Goal: Task Accomplishment & Management: Manage account settings

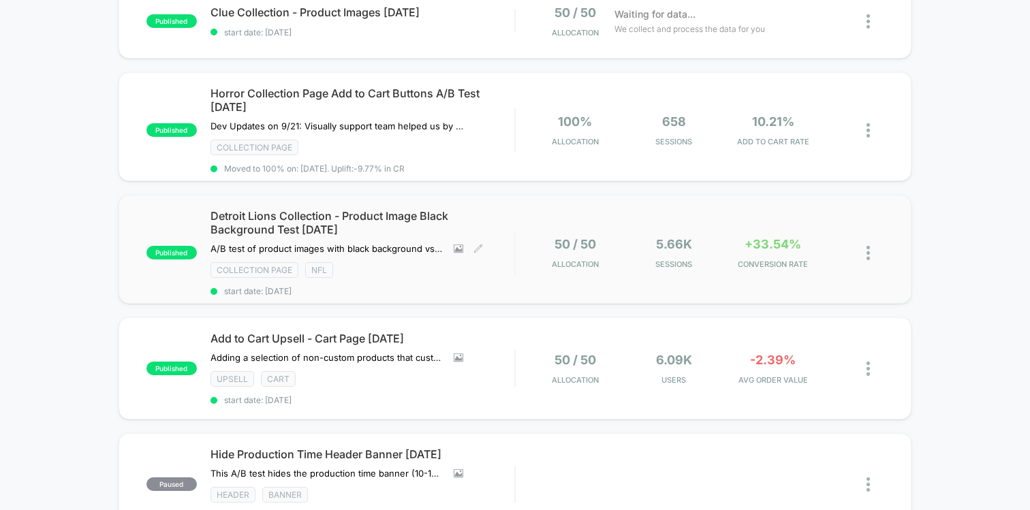
scroll to position [256, 0]
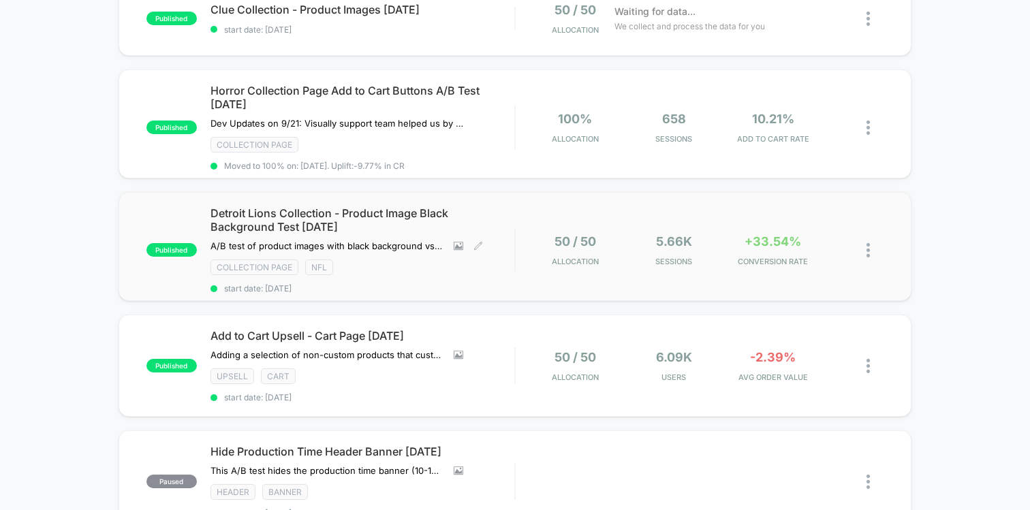
click at [456, 283] on span "start date: [DATE]" at bounding box center [363, 288] width 304 height 10
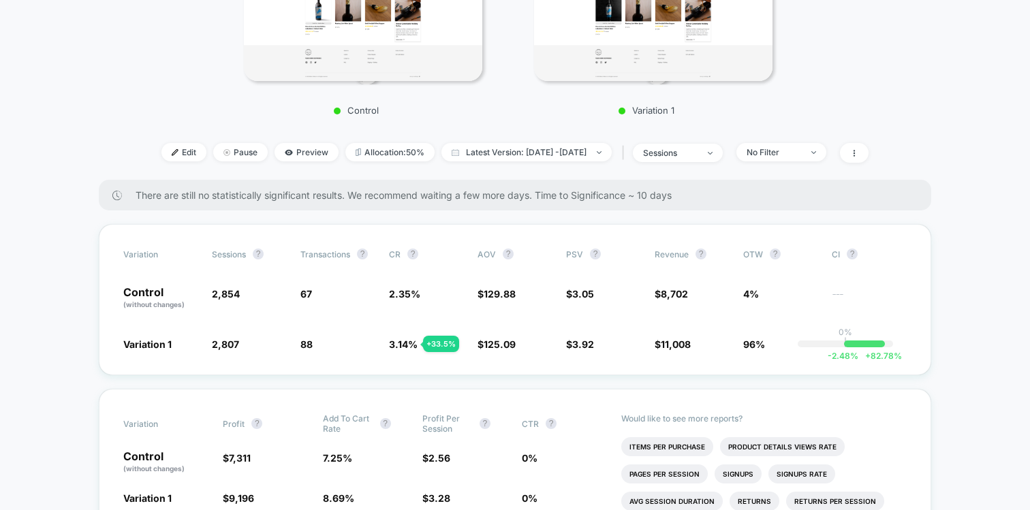
scroll to position [403, 0]
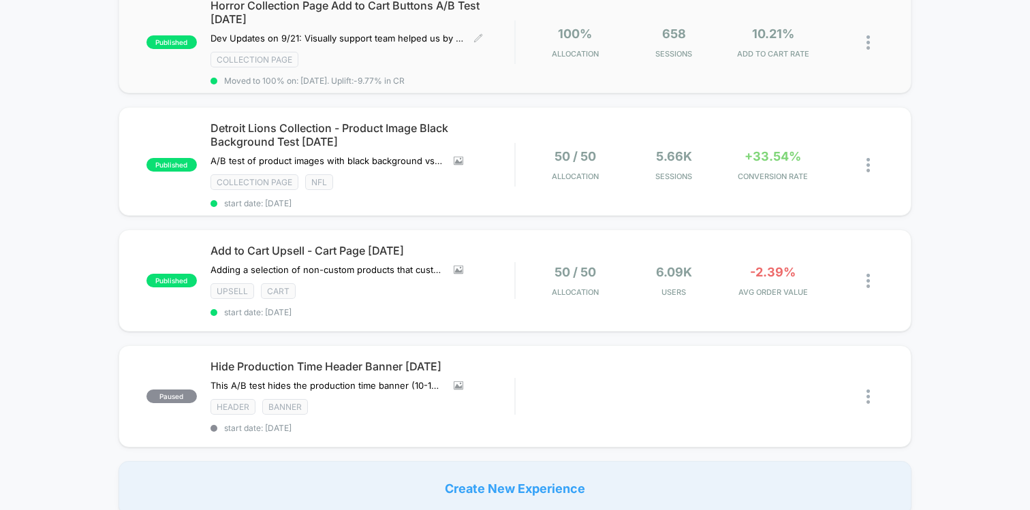
scroll to position [359, 0]
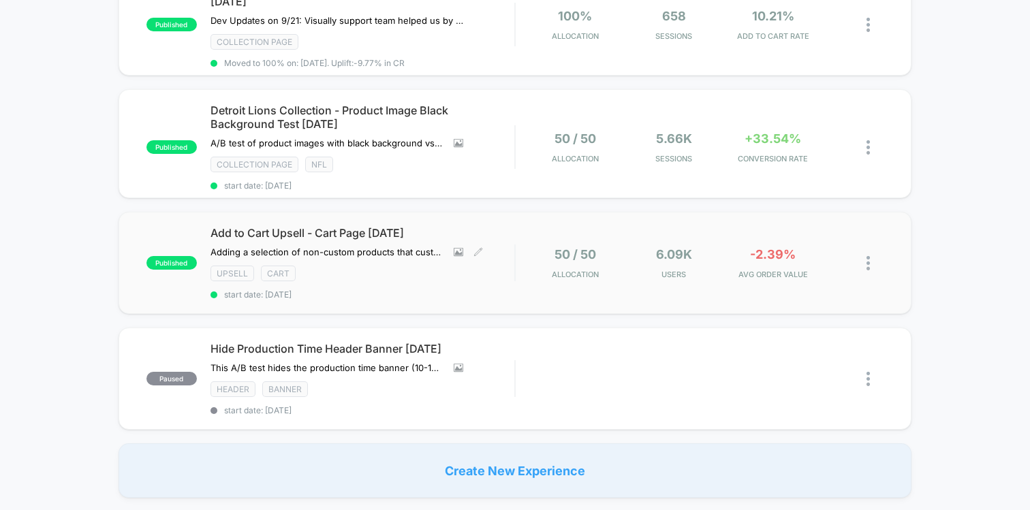
click at [445, 279] on div "Upsell Cart" at bounding box center [363, 274] width 304 height 16
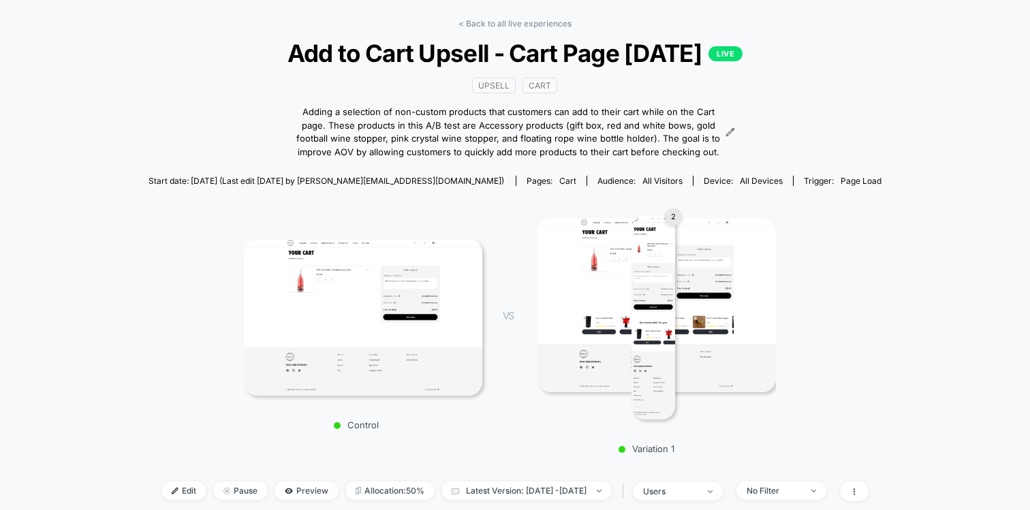
scroll to position [53, 0]
click at [489, 19] on link "< Back to all live experiences" at bounding box center [514, 23] width 113 height 10
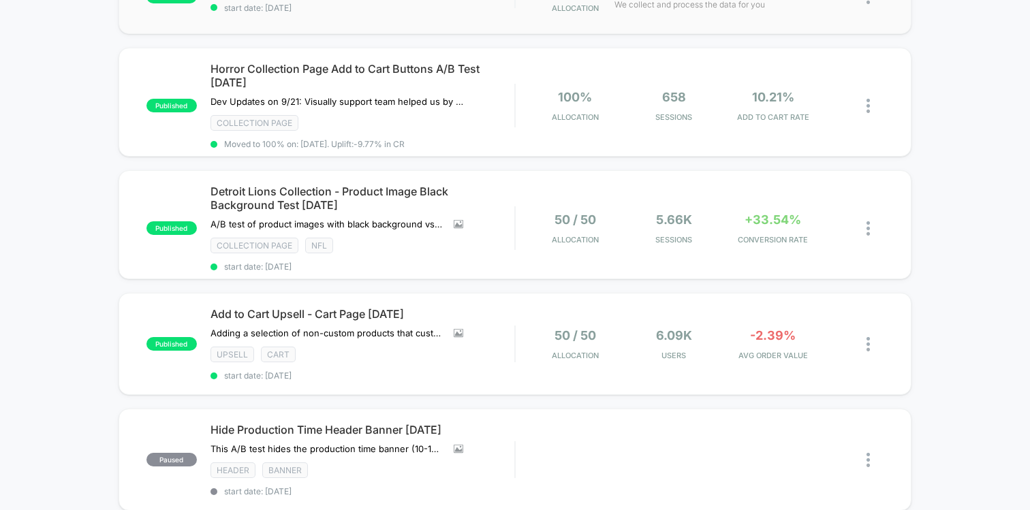
scroll to position [296, 0]
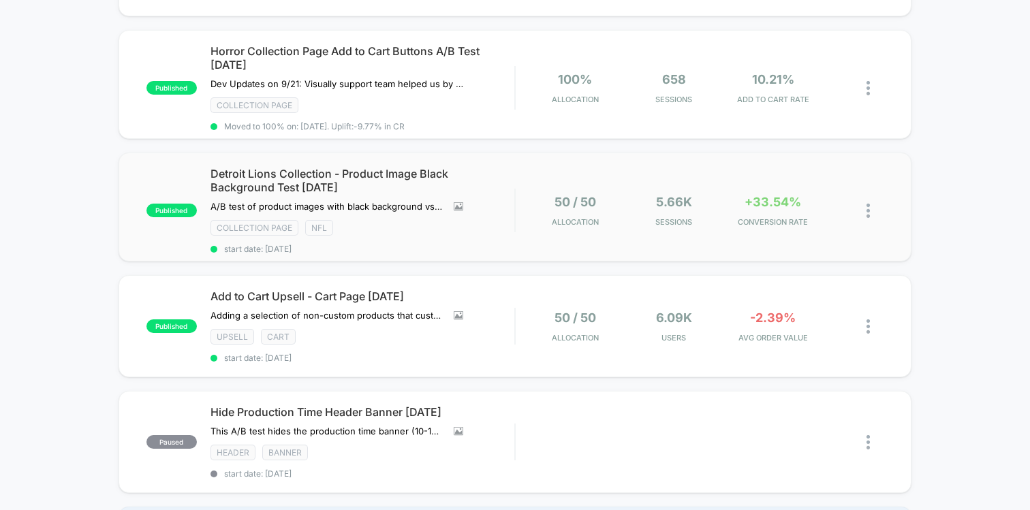
click at [659, 240] on div "published Detroit Lions Collection - Product Image Black Background Test [DATE]…" at bounding box center [515, 207] width 793 height 109
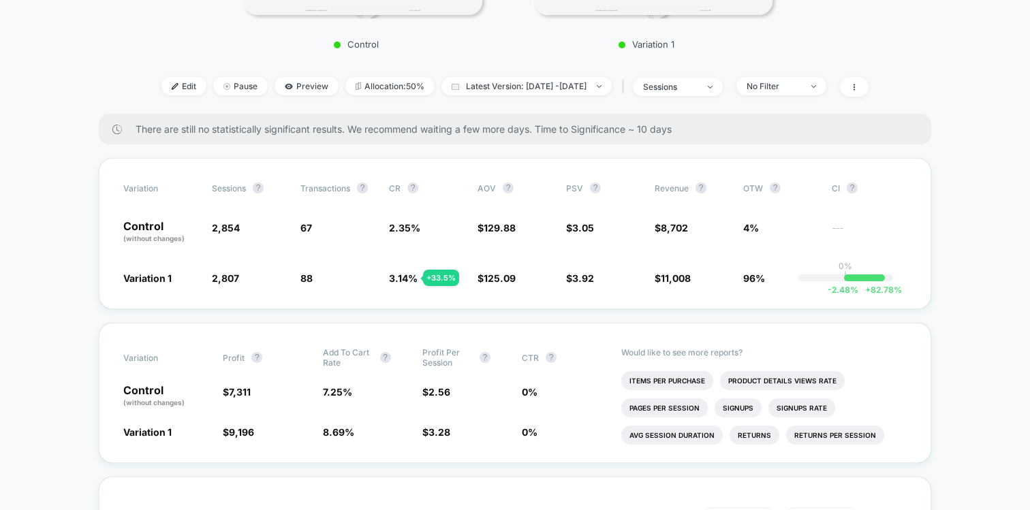
scroll to position [468, 0]
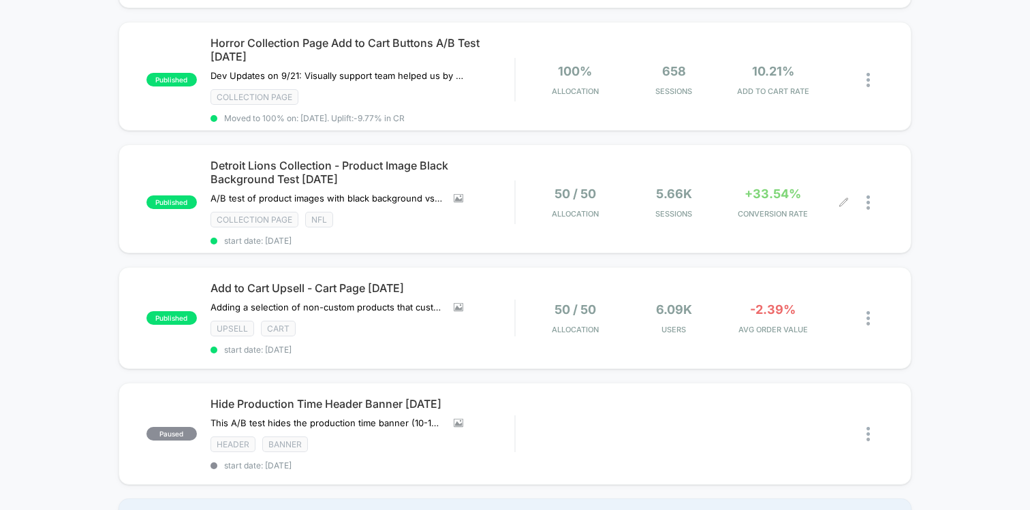
scroll to position [309, 0]
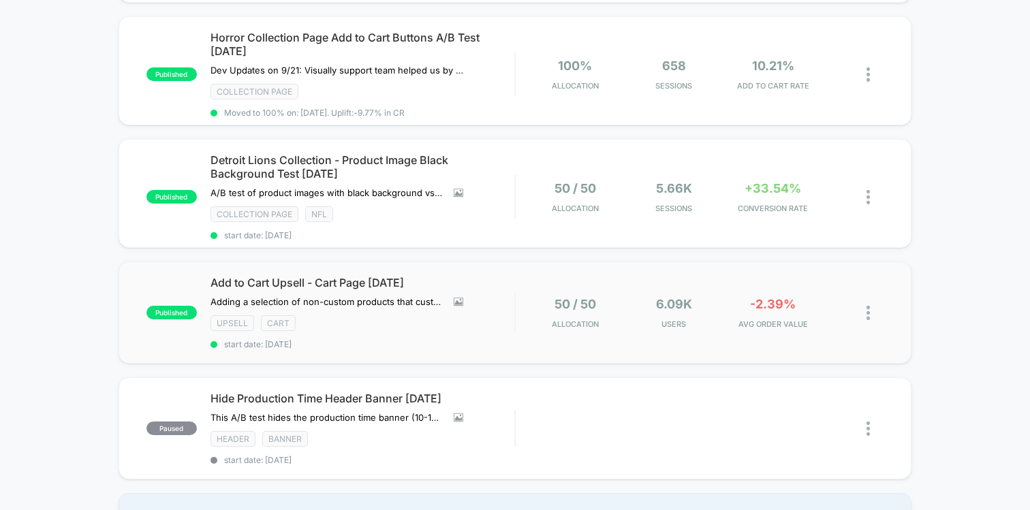
click at [646, 334] on div "published Add to Cart Upsell - Cart Page [DATE] Adding a selection of non-custo…" at bounding box center [515, 313] width 793 height 102
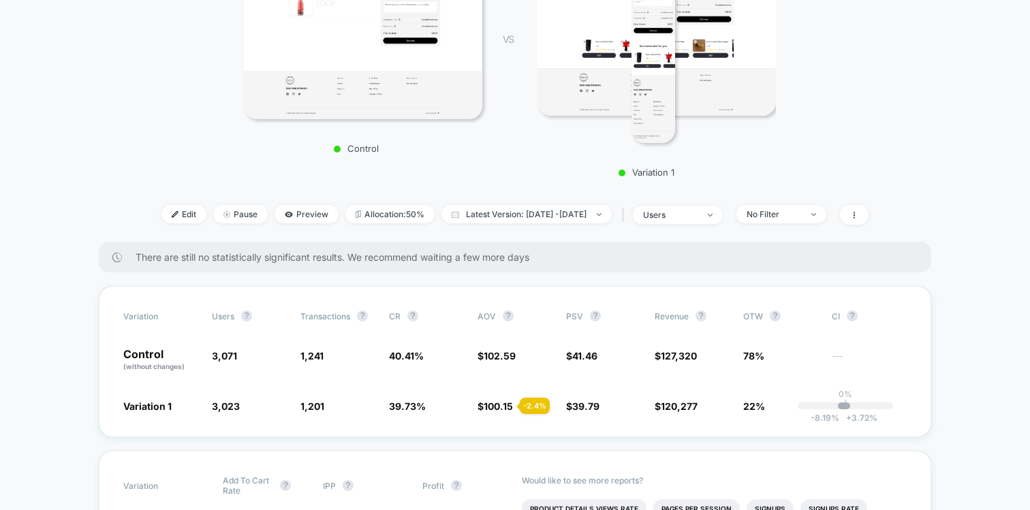
scroll to position [332, 0]
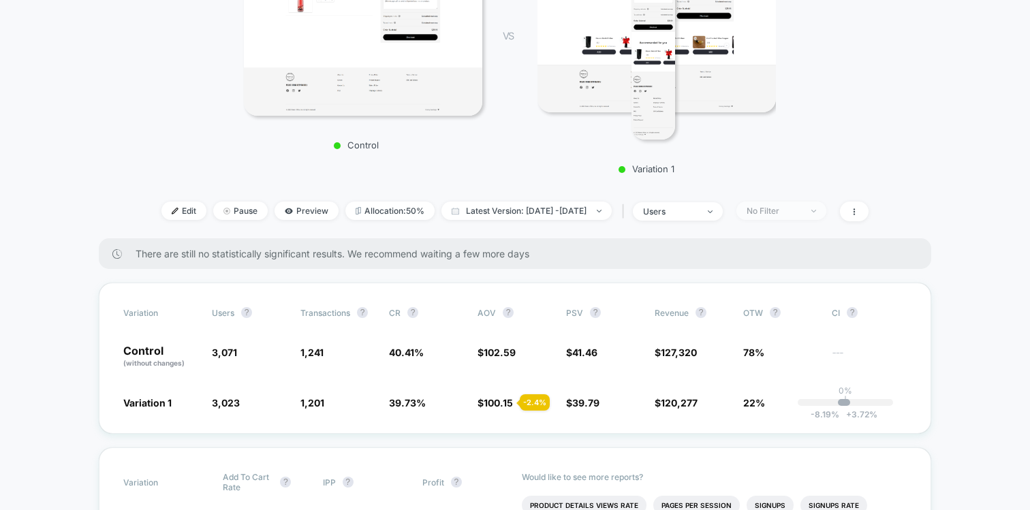
click at [792, 208] on div "No Filter" at bounding box center [774, 211] width 54 height 10
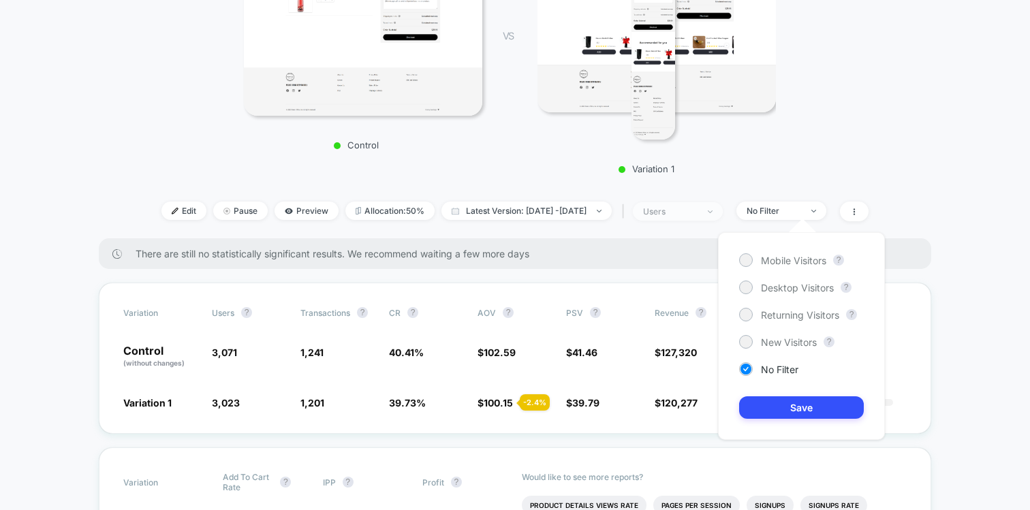
click at [698, 209] on div "users" at bounding box center [670, 211] width 54 height 10
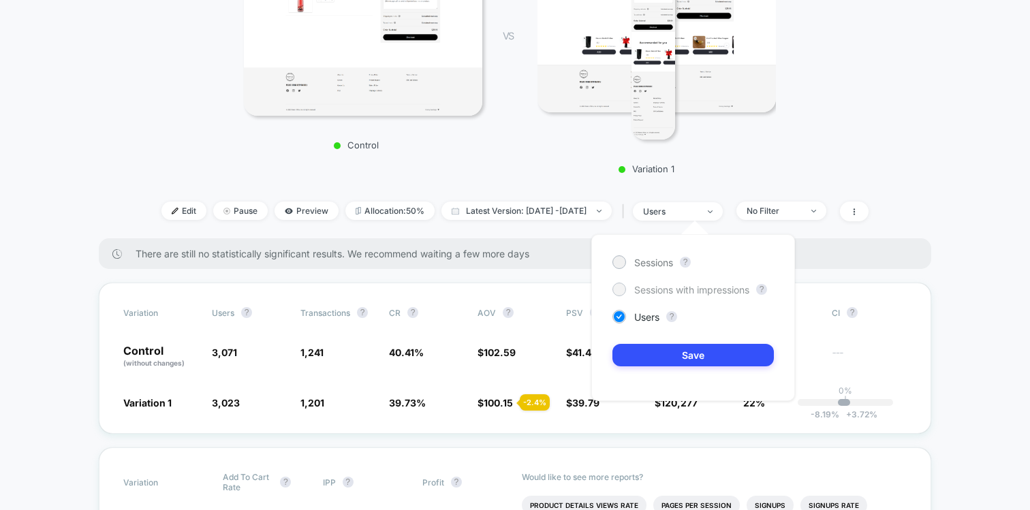
click at [685, 290] on span "Sessions with impressions" at bounding box center [691, 290] width 115 height 12
click at [681, 364] on button "Save" at bounding box center [692, 355] width 161 height 22
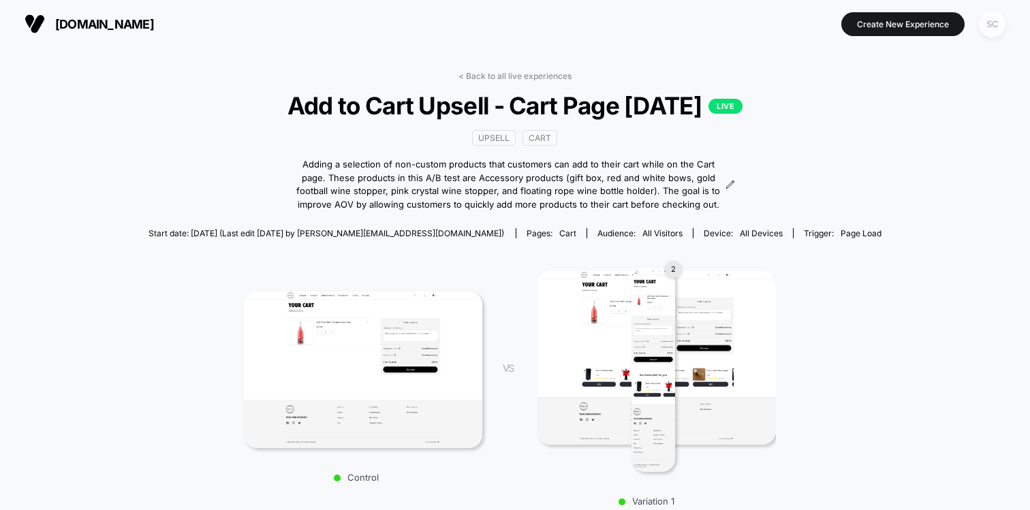
click at [991, 25] on div "SC" at bounding box center [992, 24] width 27 height 27
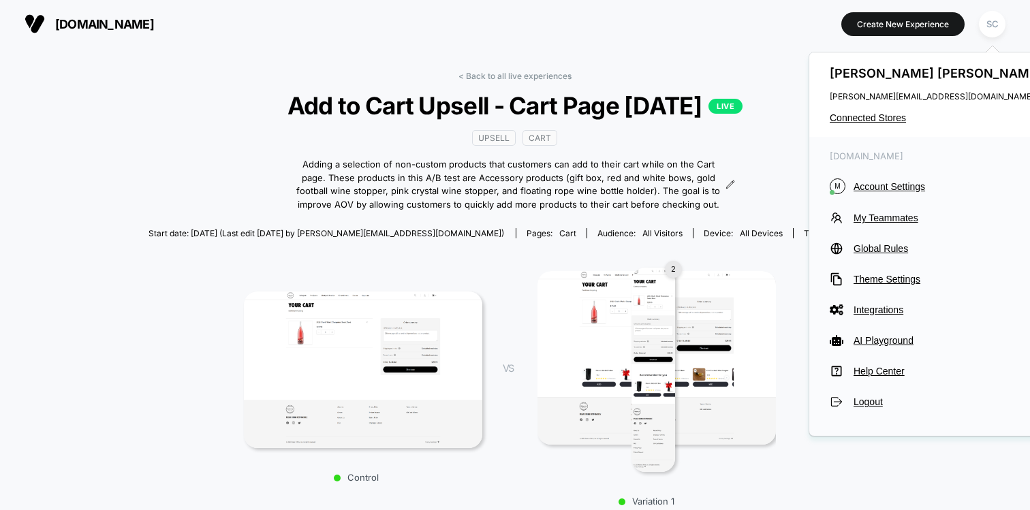
click at [871, 258] on div "[DOMAIN_NAME] M Account Settings My Teammates Global Rules Theme Settings Integ…" at bounding box center [937, 279] width 256 height 285
click at [869, 250] on span "Global Rules" at bounding box center [949, 248] width 191 height 11
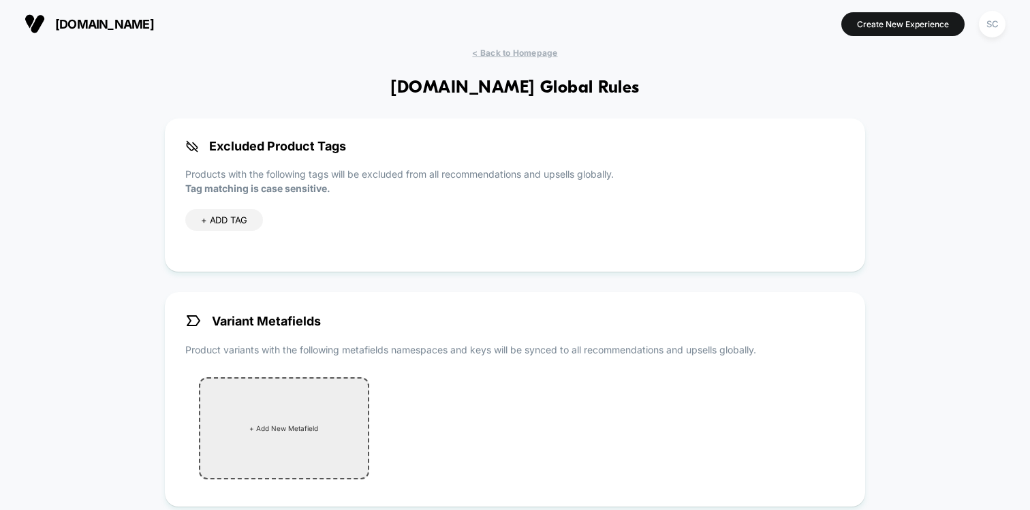
scroll to position [393, 0]
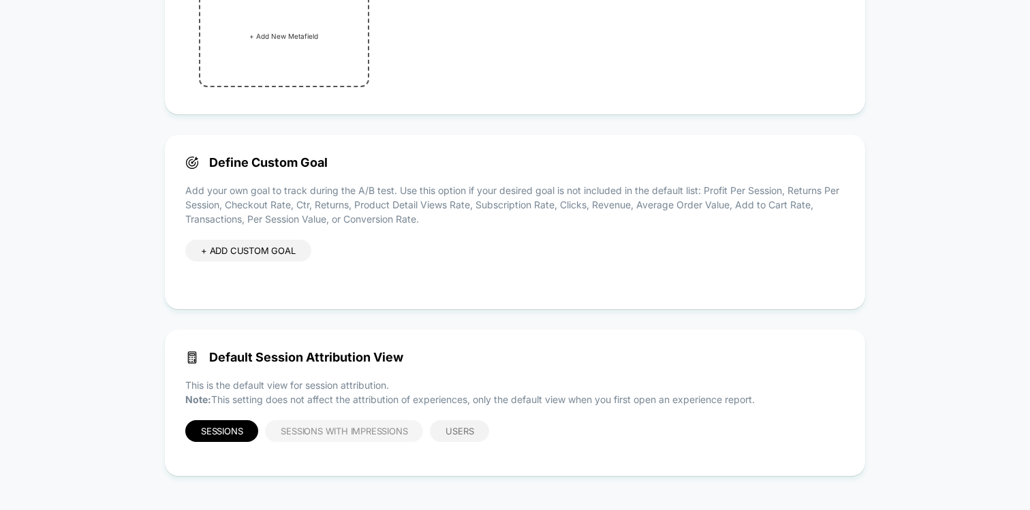
click at [313, 422] on div "Sessions with Impressions" at bounding box center [344, 431] width 158 height 22
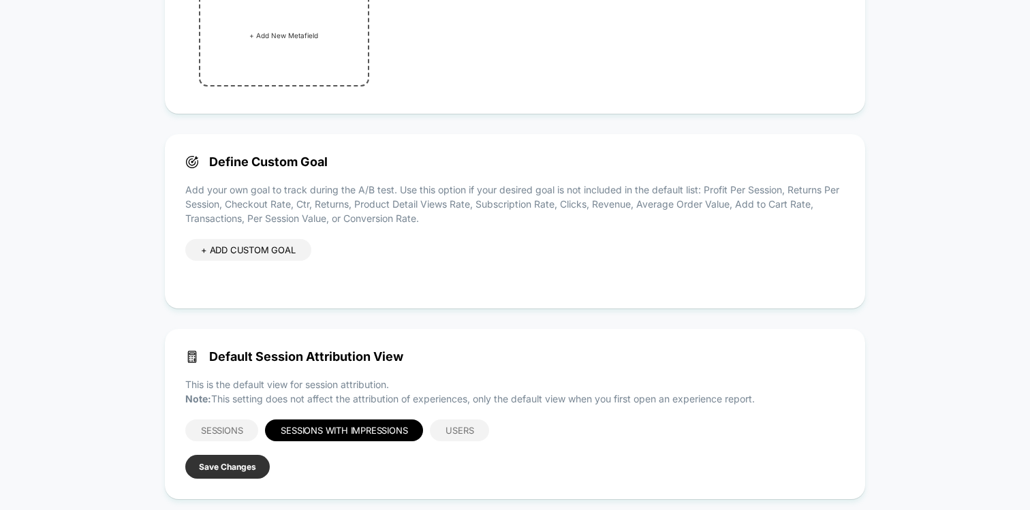
click at [228, 476] on button "Save Changes" at bounding box center [227, 467] width 84 height 24
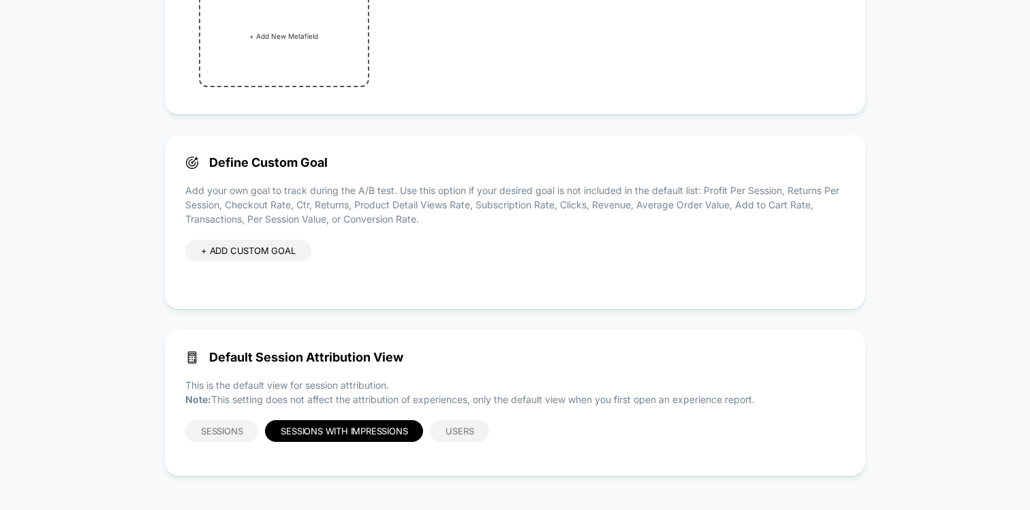
scroll to position [0, 0]
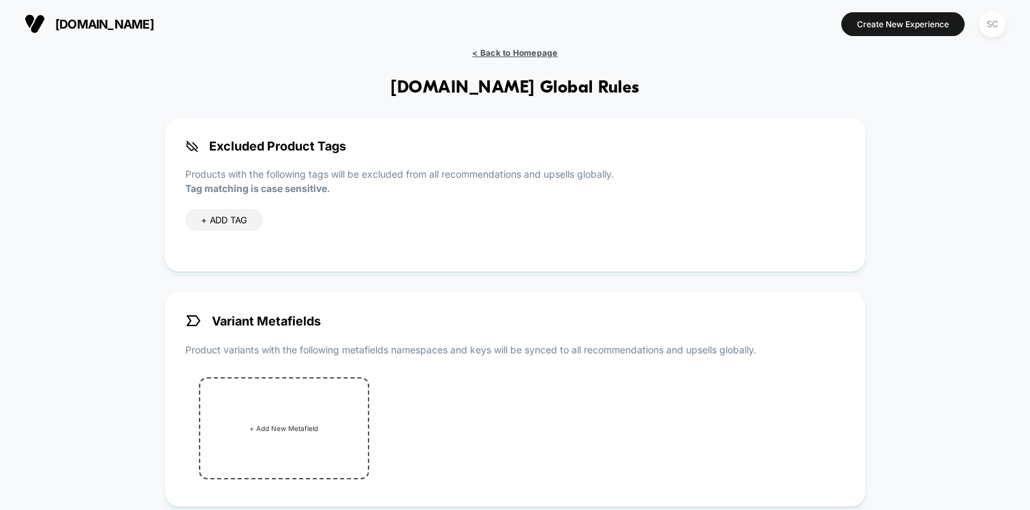
click at [530, 49] on span "< Back to Homepage" at bounding box center [514, 53] width 85 height 10
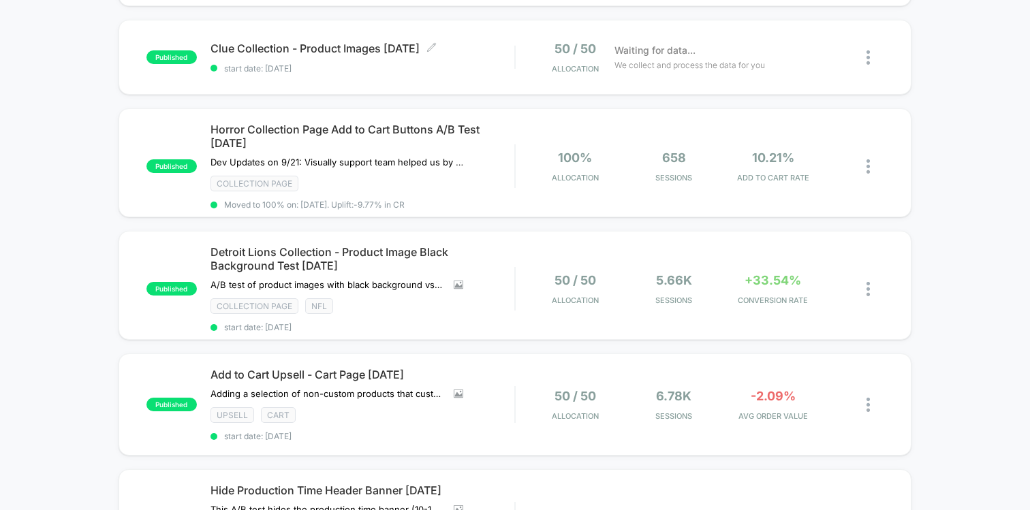
scroll to position [234, 0]
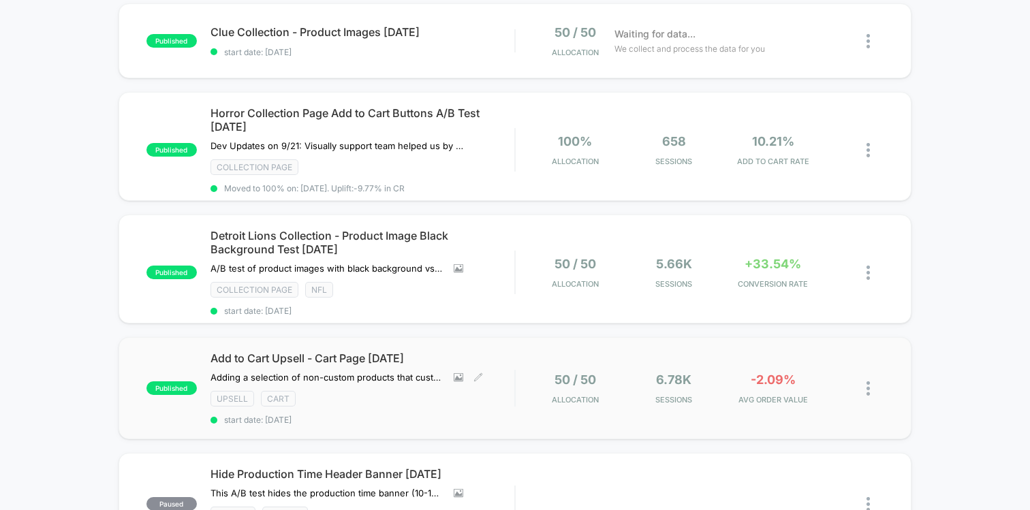
click at [448, 360] on span "Add to Cart Upsell - Cart Page [DATE]" at bounding box center [363, 359] width 304 height 14
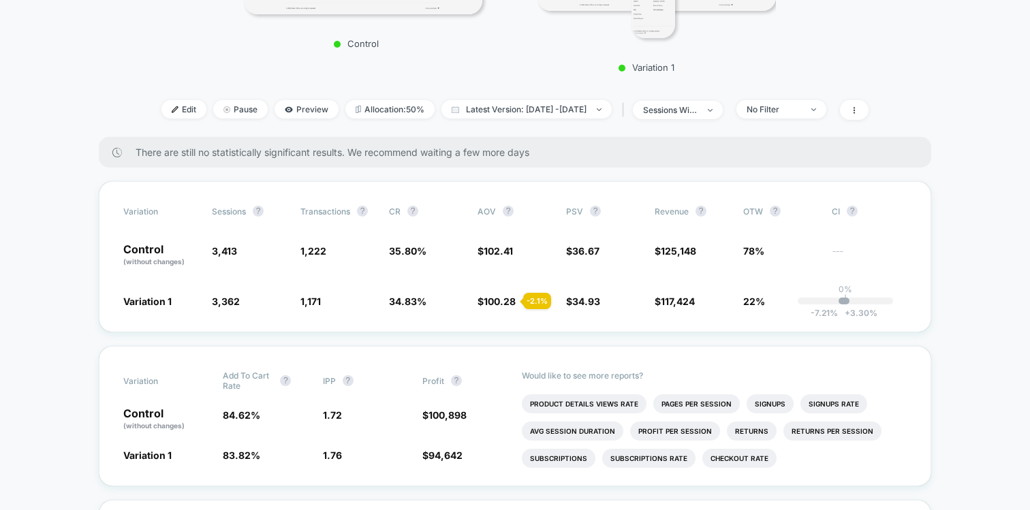
scroll to position [429, 0]
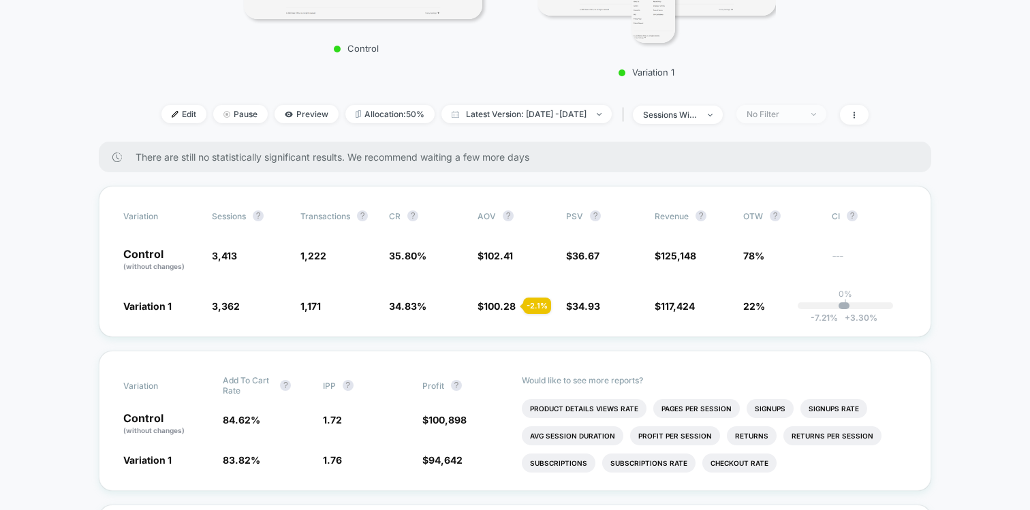
click at [794, 105] on span "No Filter" at bounding box center [781, 114] width 90 height 18
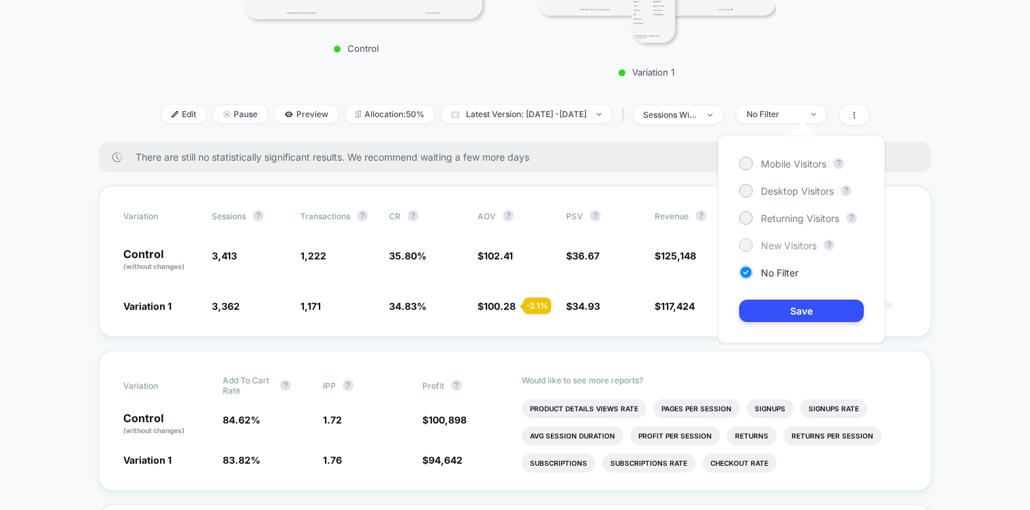
click at [790, 240] on span "New Visitors" at bounding box center [789, 246] width 56 height 12
click at [777, 307] on button "Save" at bounding box center [801, 311] width 125 height 22
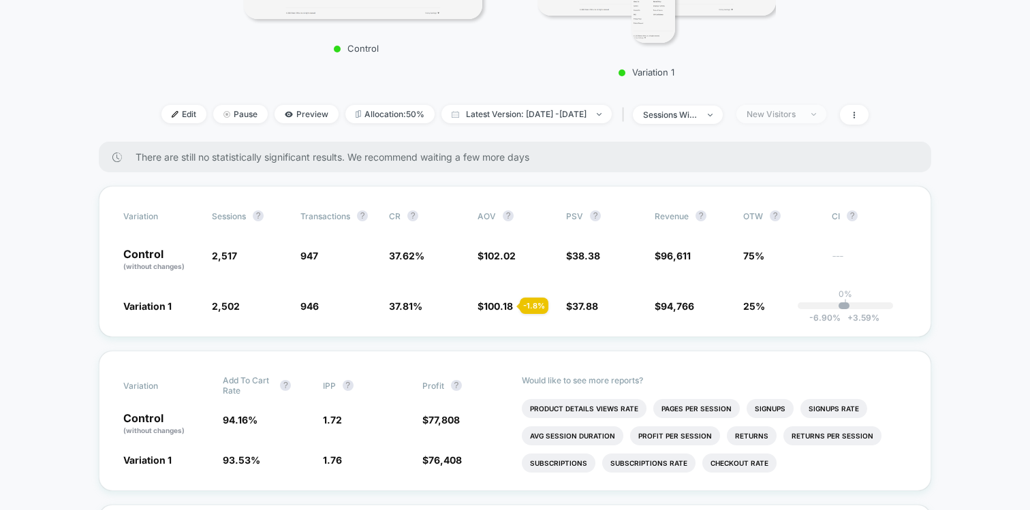
click at [807, 121] on span "New Visitors" at bounding box center [781, 114] width 90 height 18
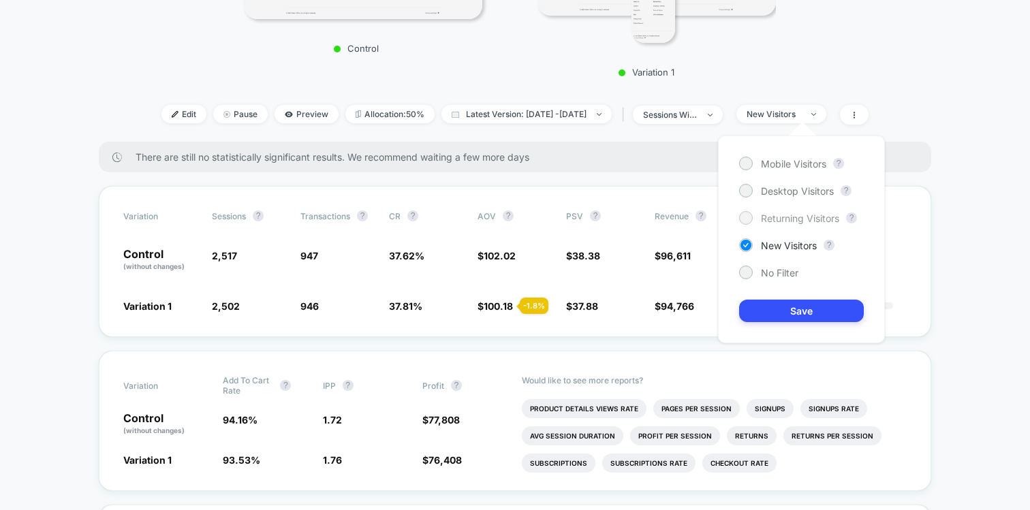
click at [774, 222] on span "Returning Visitors" at bounding box center [800, 219] width 78 height 12
click at [759, 307] on button "Save" at bounding box center [801, 311] width 125 height 22
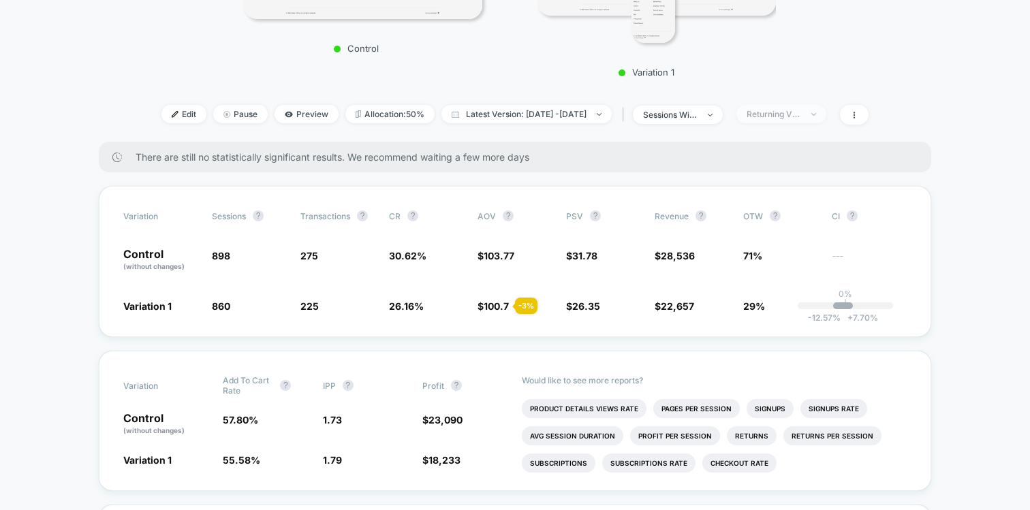
click at [797, 119] on span "Returning Visitors" at bounding box center [781, 114] width 90 height 18
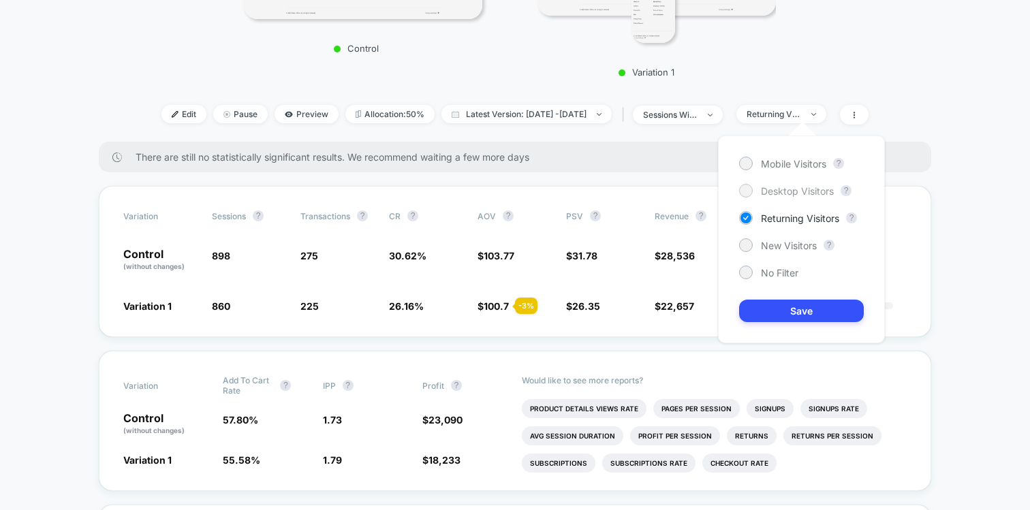
click at [765, 189] on span "Desktop Visitors" at bounding box center [797, 191] width 73 height 12
click at [759, 315] on button "Save" at bounding box center [801, 311] width 125 height 22
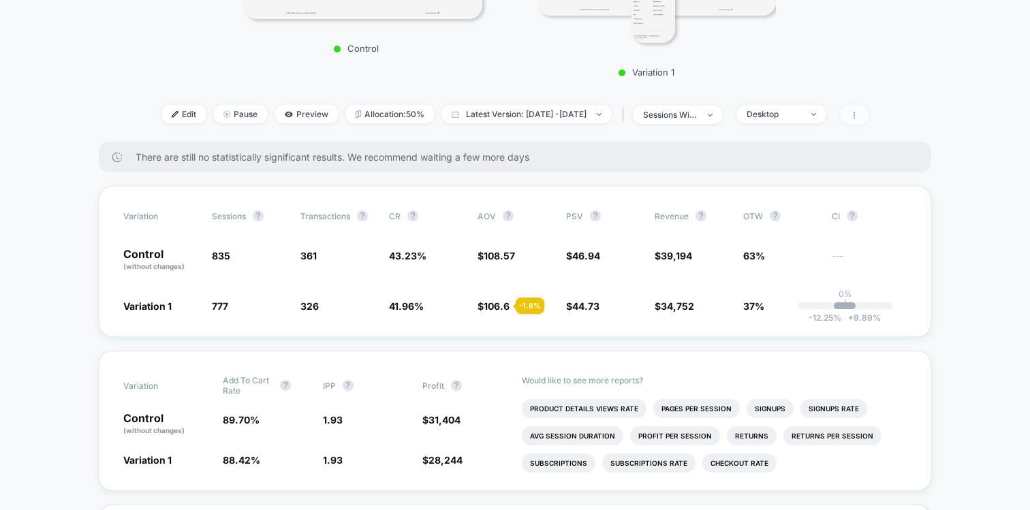
click at [858, 113] on icon at bounding box center [854, 115] width 8 height 8
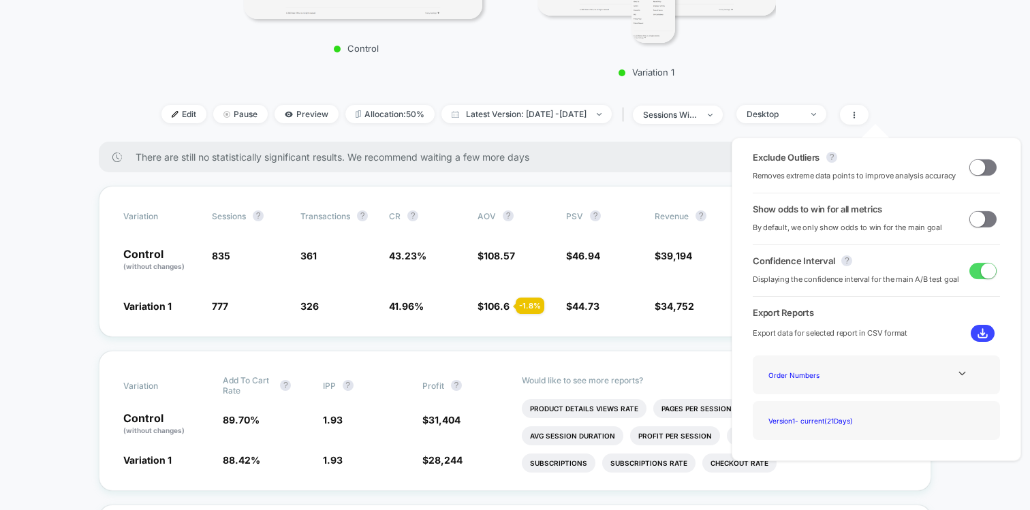
click at [973, 217] on span at bounding box center [977, 218] width 15 height 15
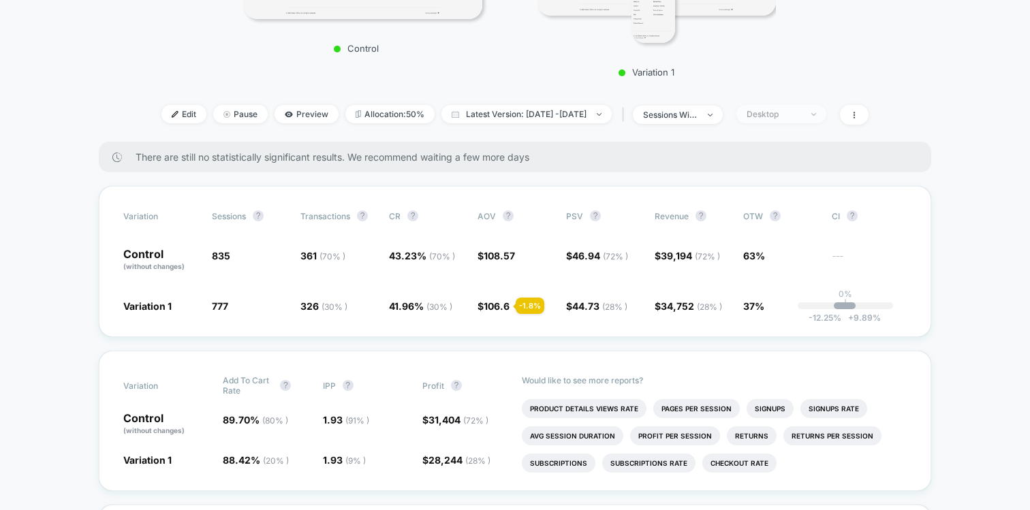
click at [790, 111] on div "Desktop" at bounding box center [774, 114] width 54 height 10
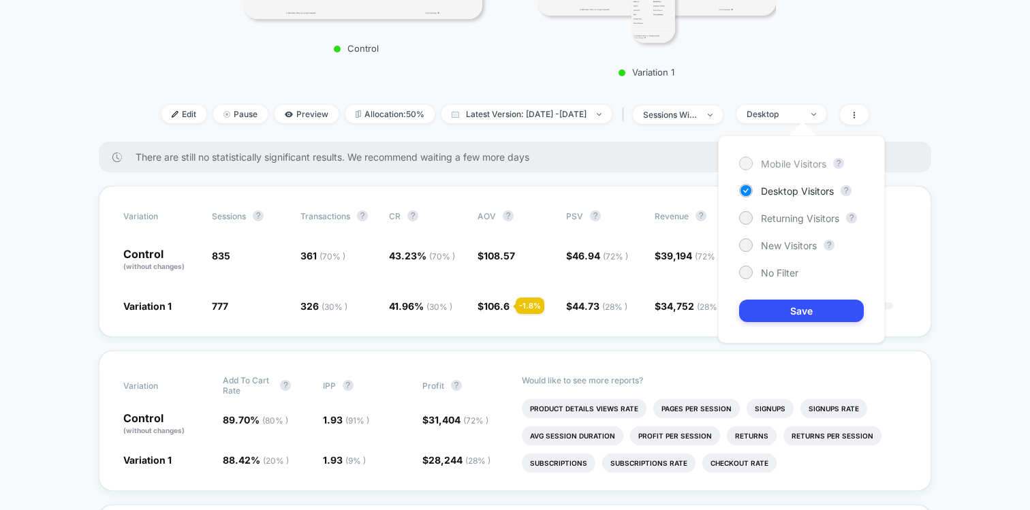
click at [797, 164] on span "Mobile Visitors" at bounding box center [793, 164] width 65 height 12
click at [766, 311] on button "Save" at bounding box center [801, 311] width 125 height 22
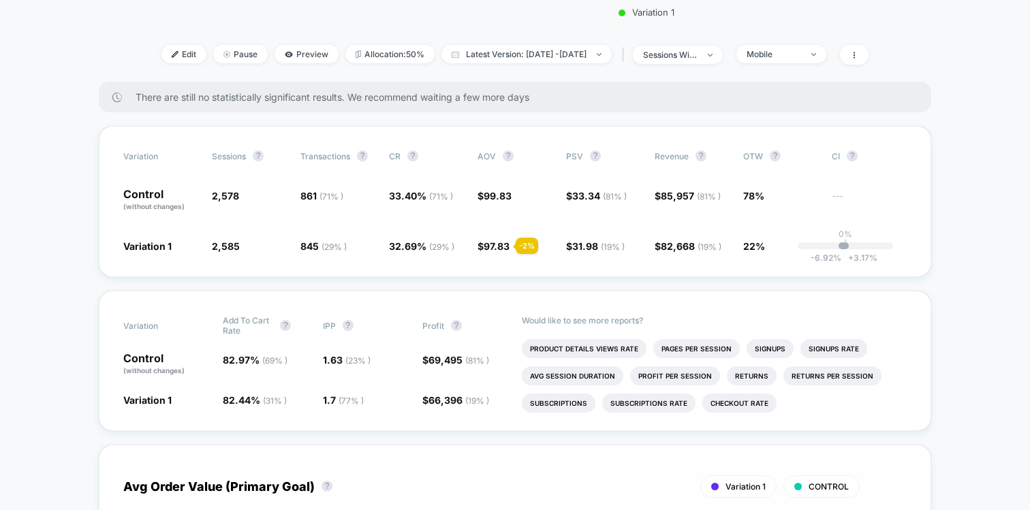
scroll to position [232, 0]
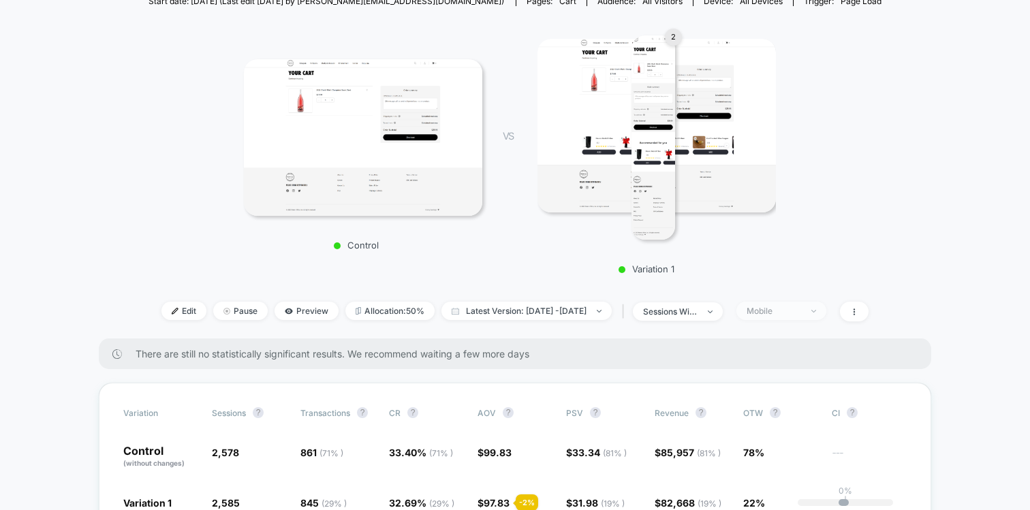
click at [801, 309] on div "Mobile" at bounding box center [774, 311] width 54 height 10
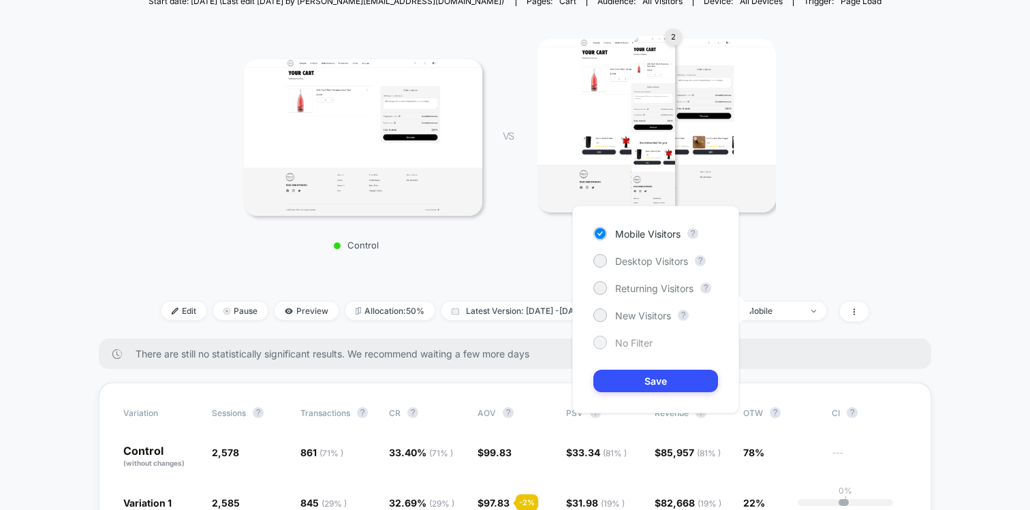
click at [638, 336] on div "No Filter" at bounding box center [622, 343] width 59 height 14
click at [639, 369] on div "Mobile Visitors ? Desktop Visitors ? Returning Visitors ? New Visitors ? No Fil…" at bounding box center [655, 310] width 167 height 208
click at [637, 377] on button "Save" at bounding box center [655, 381] width 125 height 22
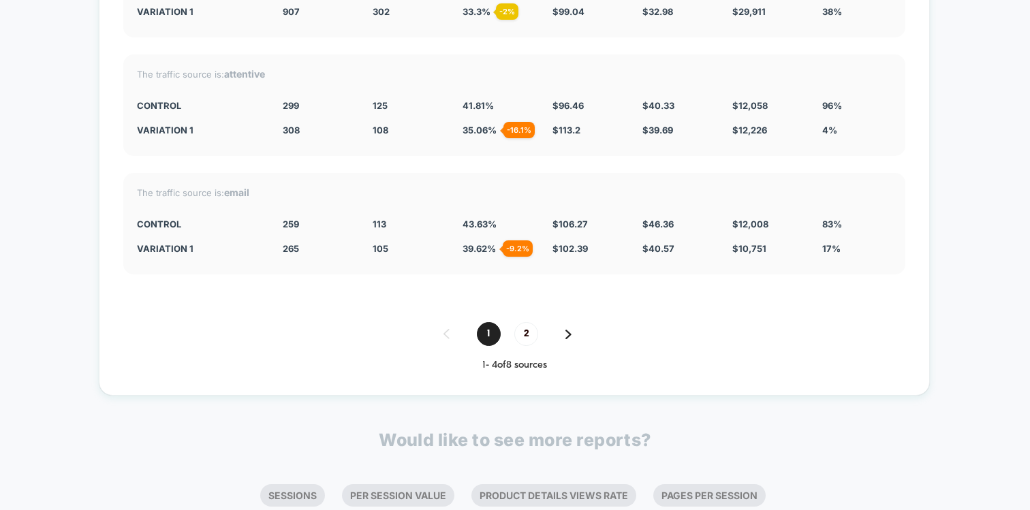
scroll to position [4569, 0]
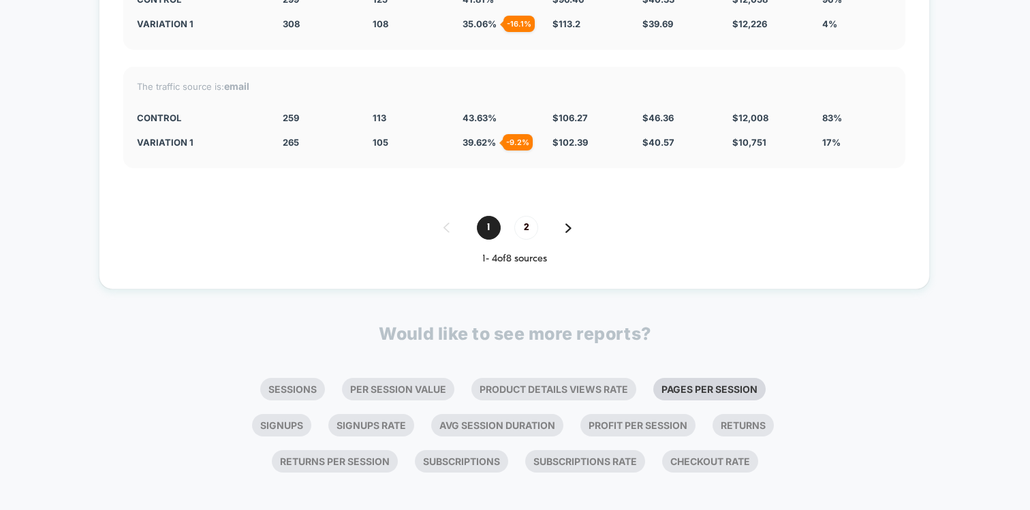
click at [713, 378] on li "Pages Per Session" at bounding box center [709, 389] width 112 height 22
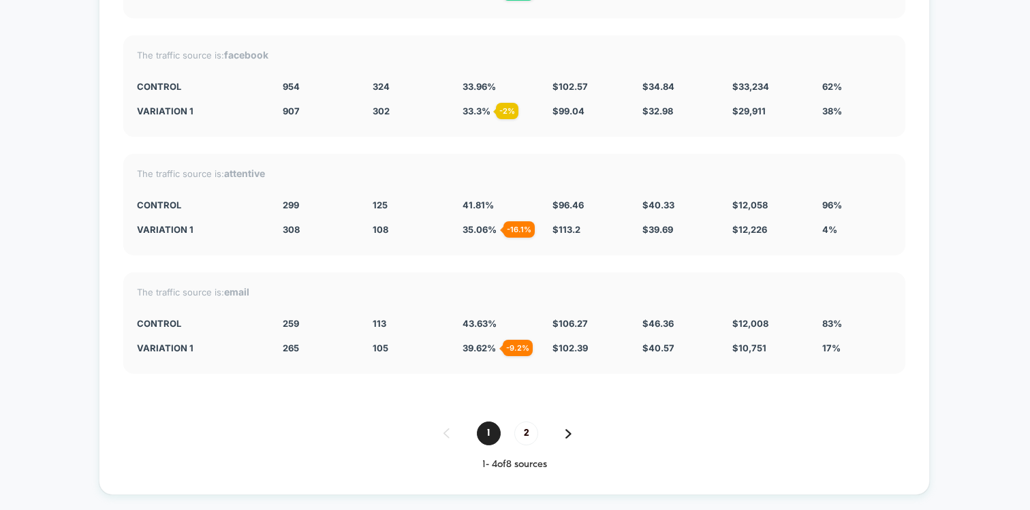
scroll to position [4904, 0]
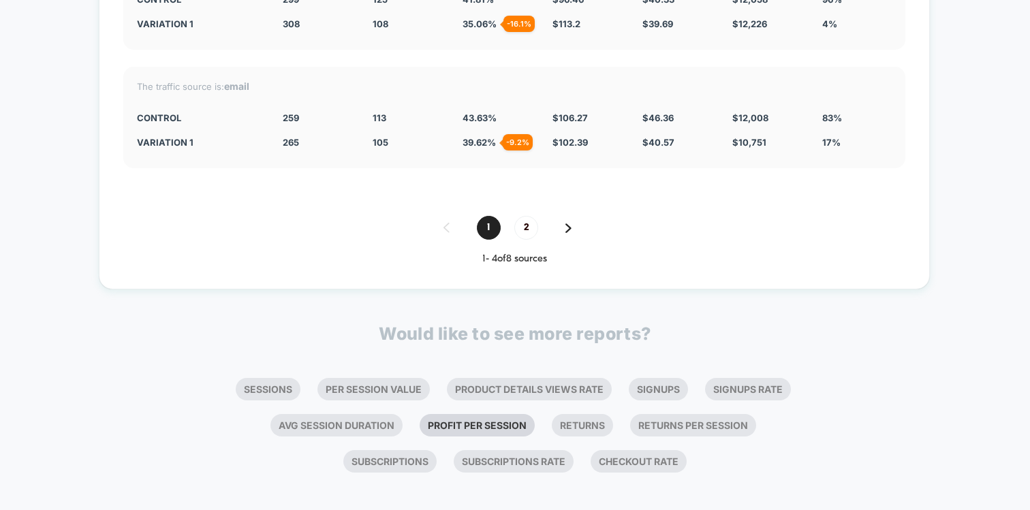
click at [482, 418] on li "Profit Per Session" at bounding box center [477, 425] width 115 height 22
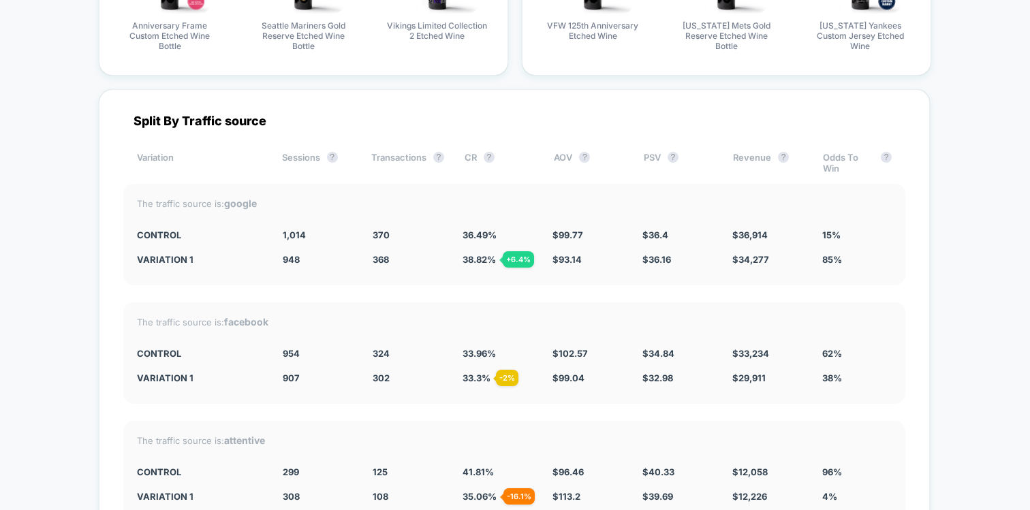
scroll to position [5239, 0]
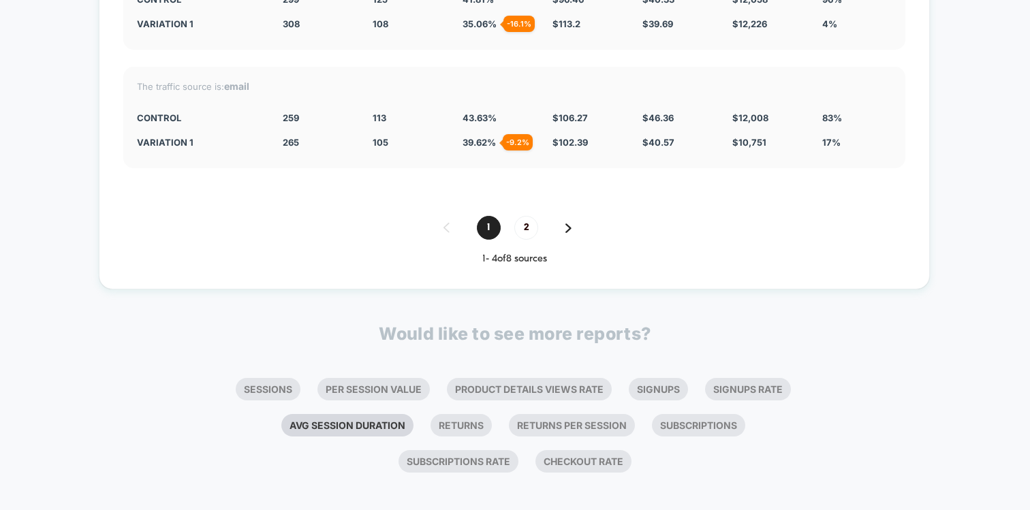
click at [355, 420] on li "Avg Session Duration" at bounding box center [347, 425] width 132 height 22
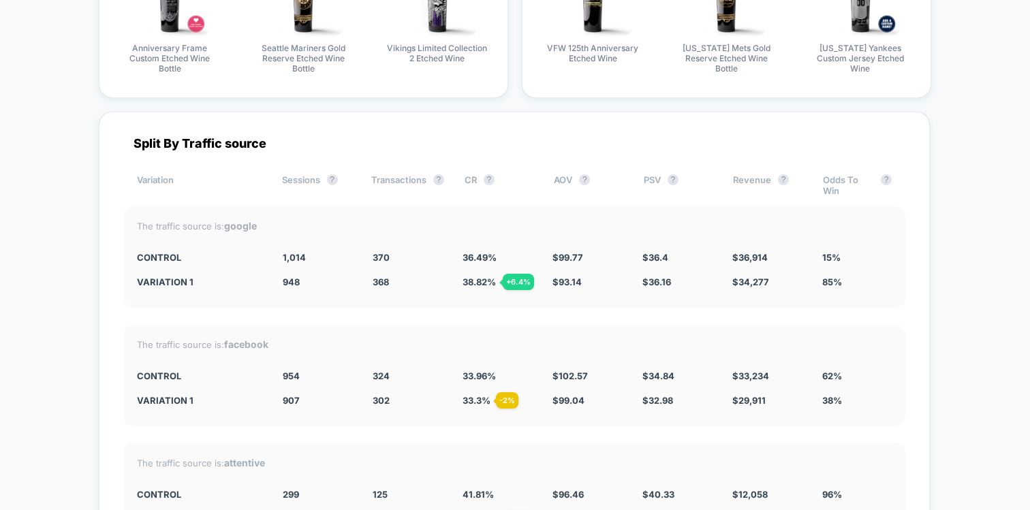
scroll to position [5539, 0]
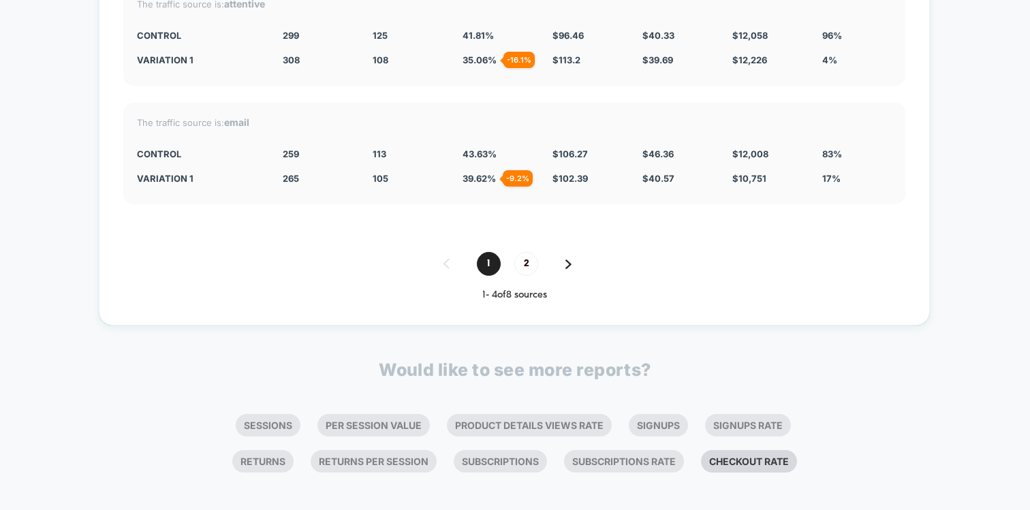
click at [734, 451] on li "Checkout Rate" at bounding box center [749, 461] width 96 height 22
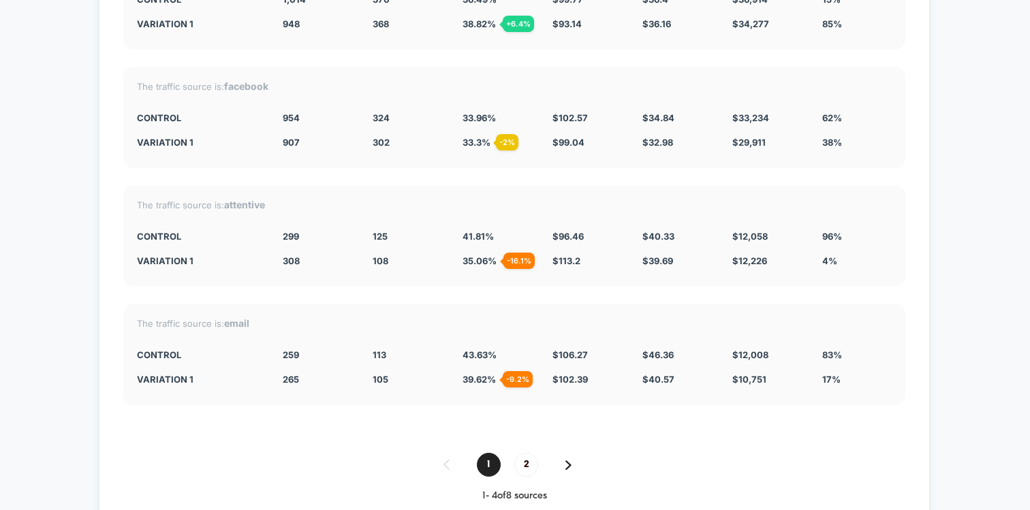
scroll to position [6017, 0]
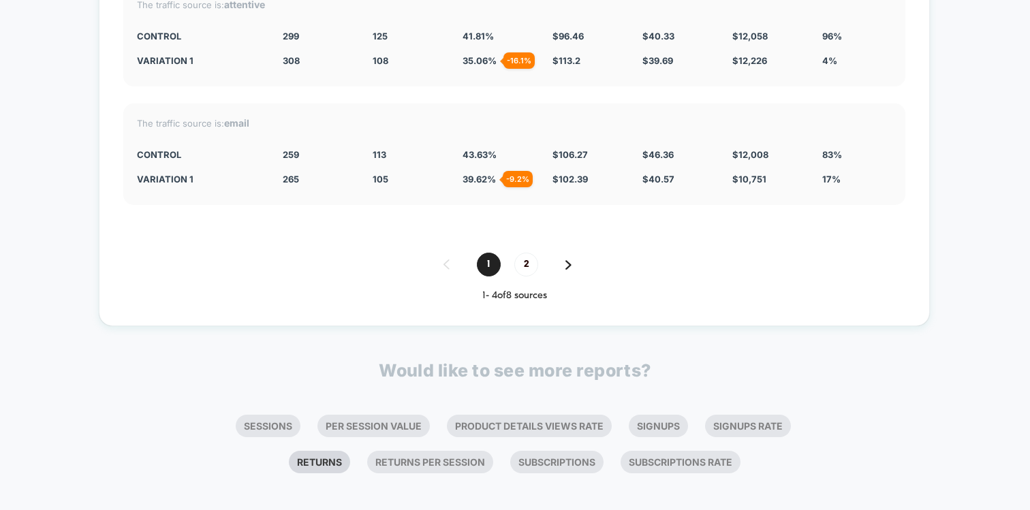
click at [332, 451] on li "Returns" at bounding box center [319, 462] width 61 height 22
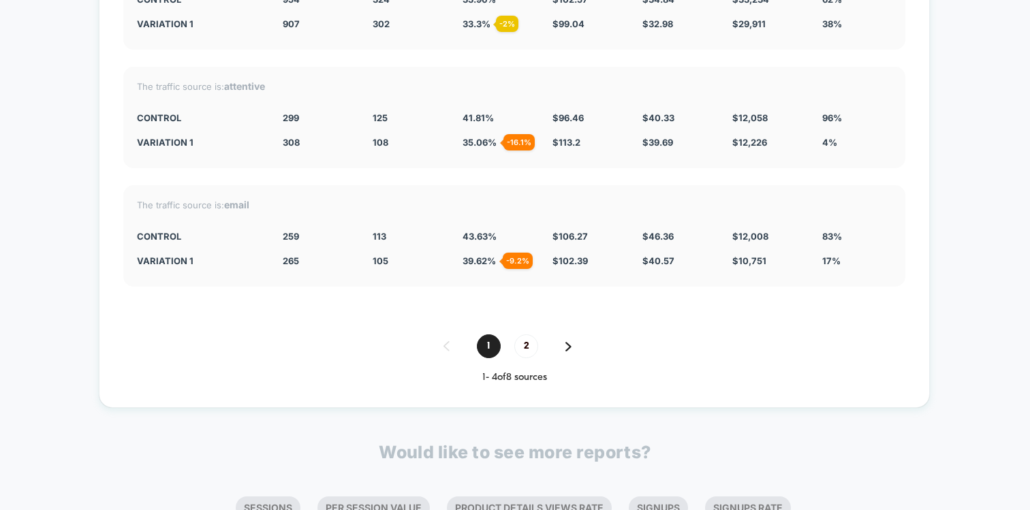
scroll to position [6353, 0]
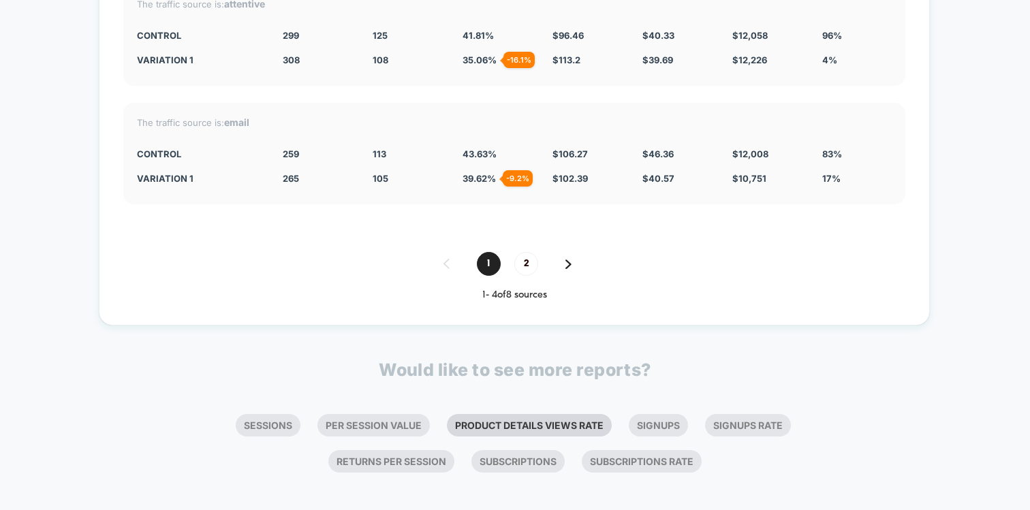
click at [587, 420] on li "Product Details Views Rate" at bounding box center [529, 425] width 165 height 22
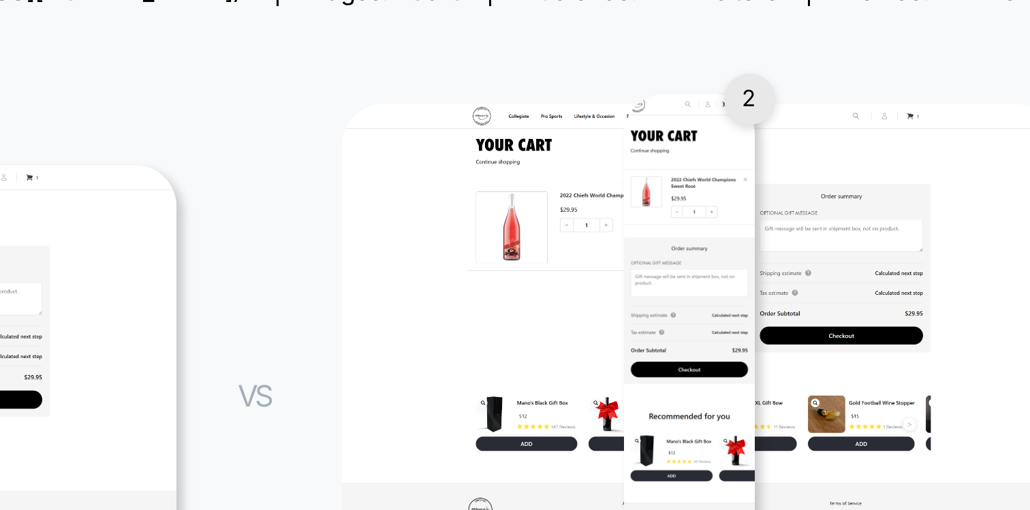
scroll to position [0, 0]
